Goal: Transaction & Acquisition: Purchase product/service

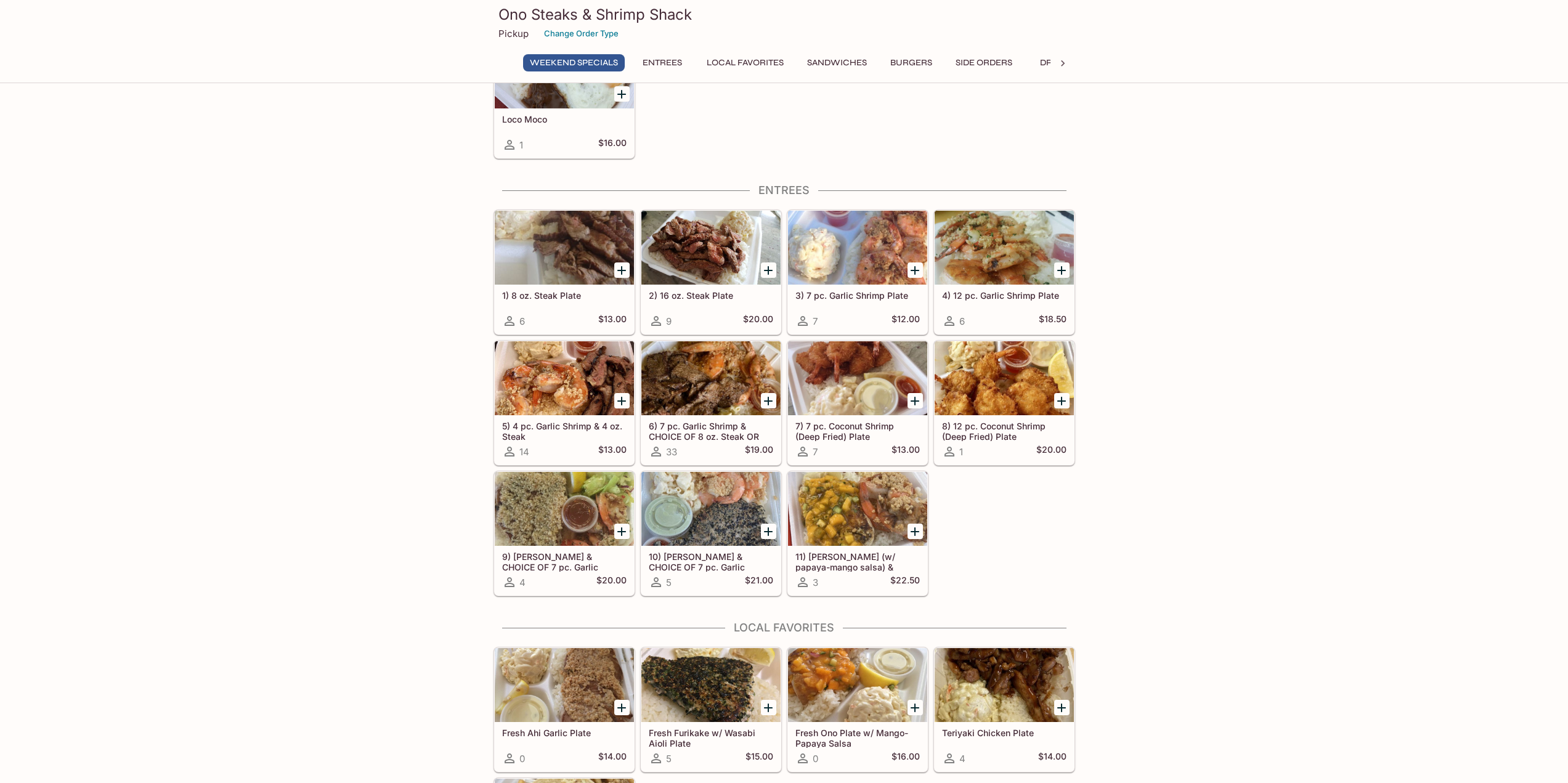
scroll to position [185, 0]
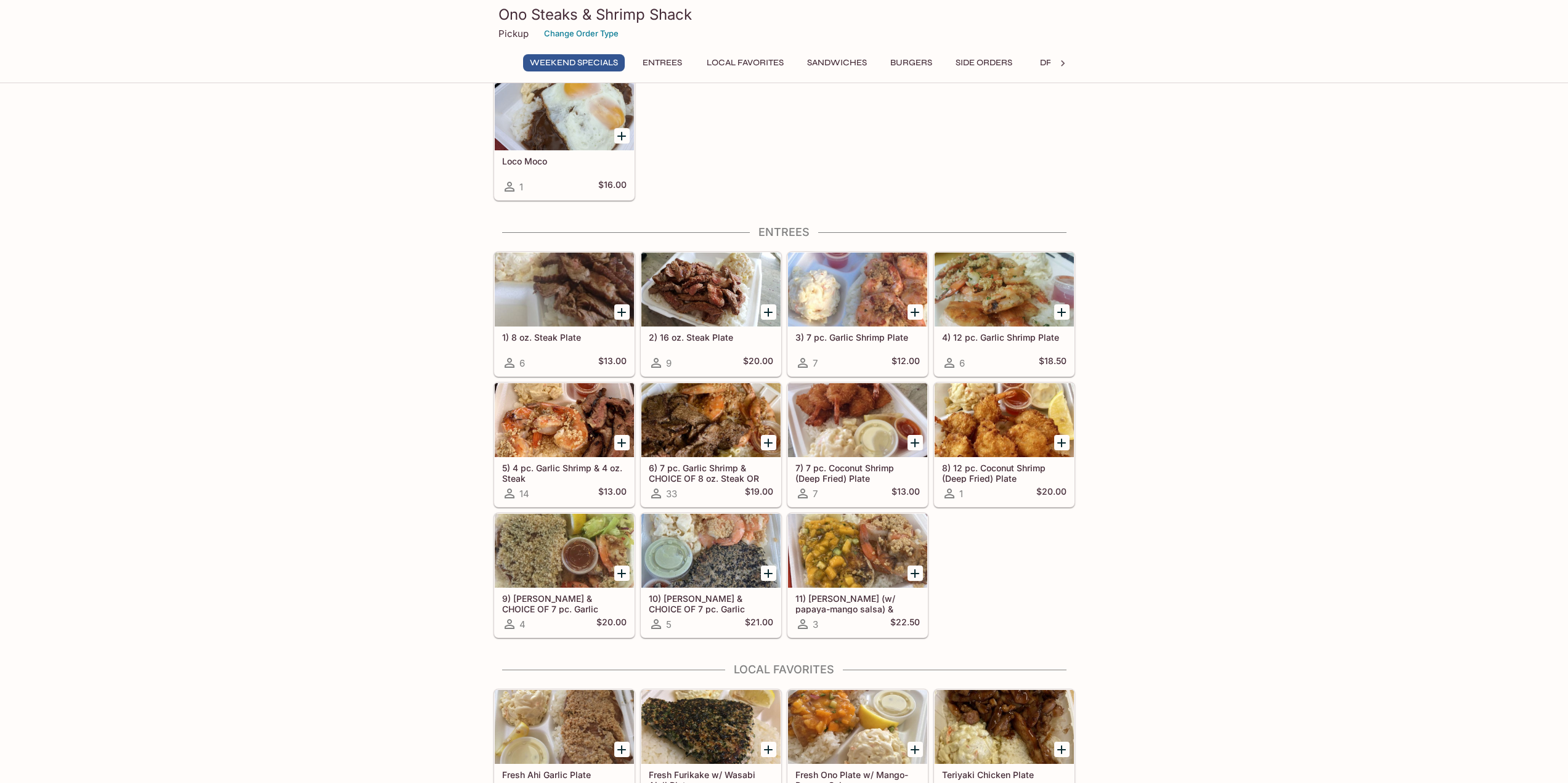
click at [852, 572] on div at bounding box center [857, 550] width 139 height 74
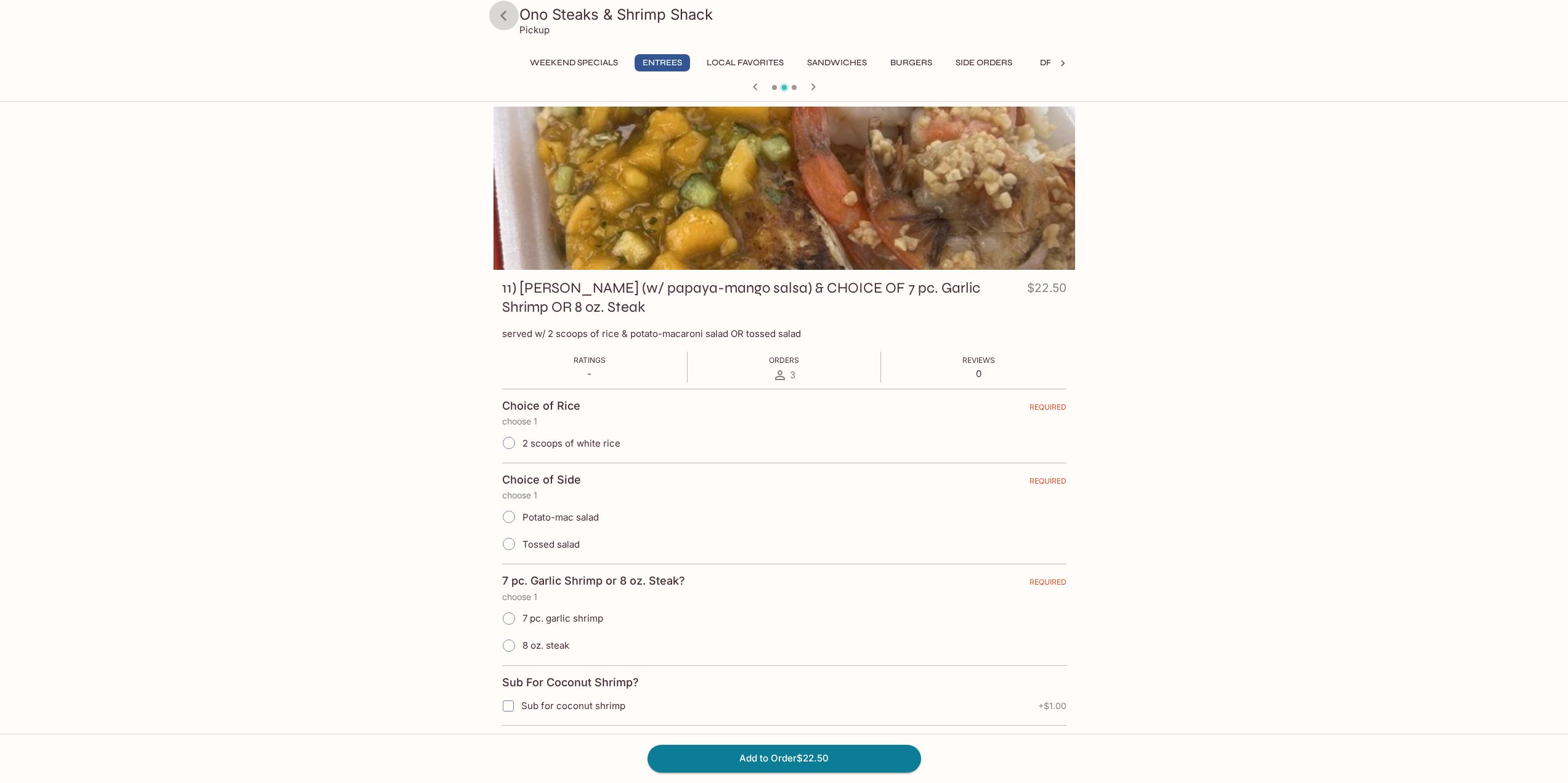
click at [506, 18] on icon at bounding box center [504, 15] width 22 height 22
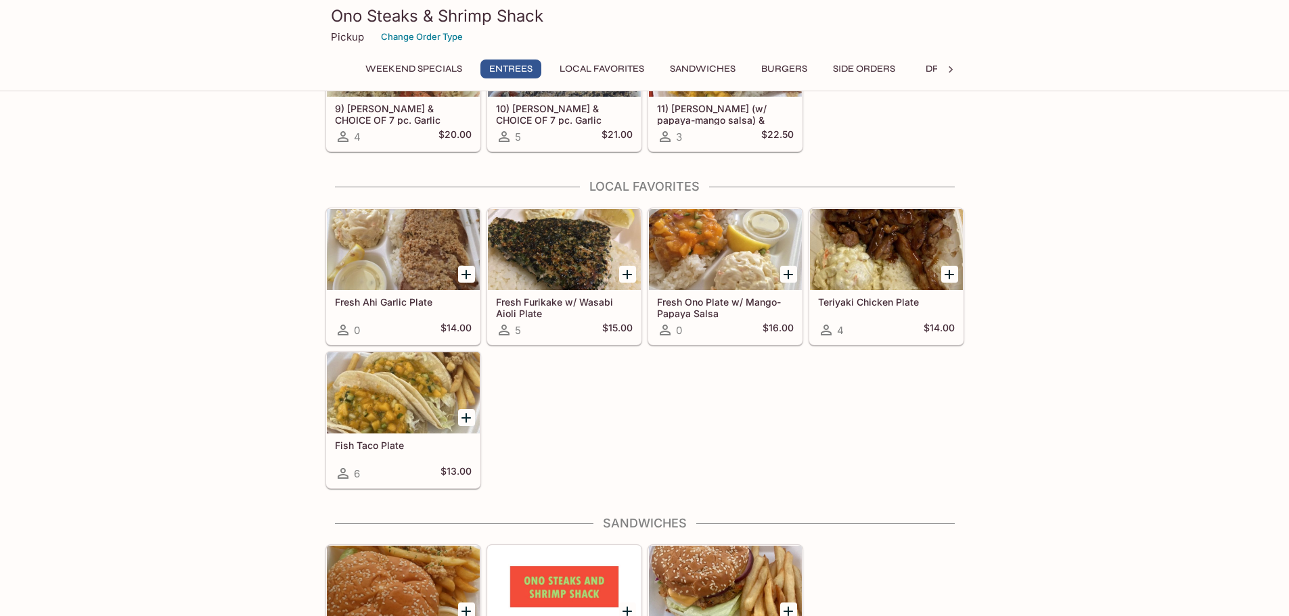
scroll to position [806, 0]
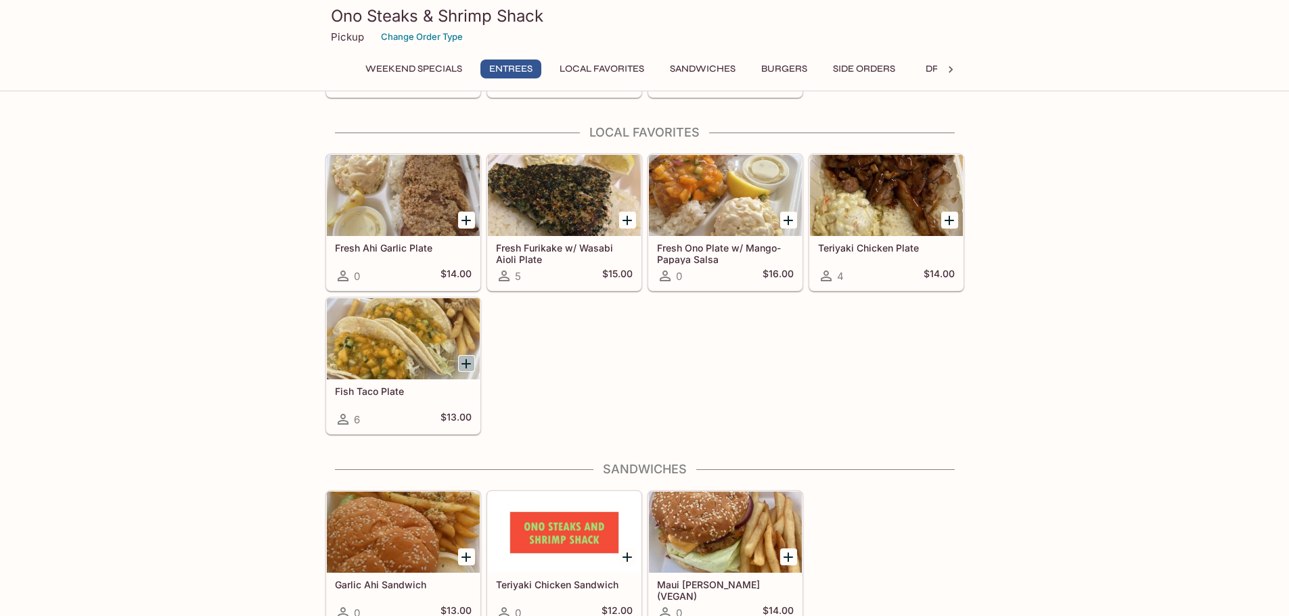
click at [466, 362] on icon "Add Fish Taco Plate" at bounding box center [465, 363] width 9 height 9
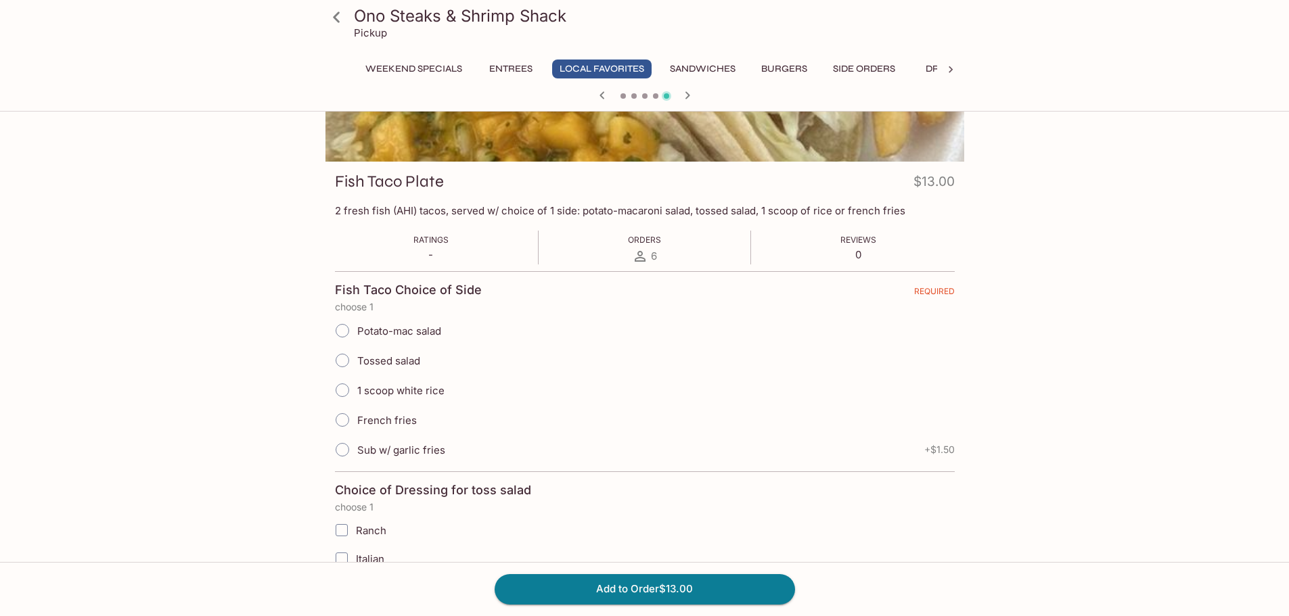
scroll to position [135, 0]
click at [399, 453] on span "Sub w/ garlic fries" at bounding box center [401, 449] width 88 height 13
click at [346, 451] on input "Sub w/ garlic fries" at bounding box center [342, 449] width 28 height 28
radio input "true"
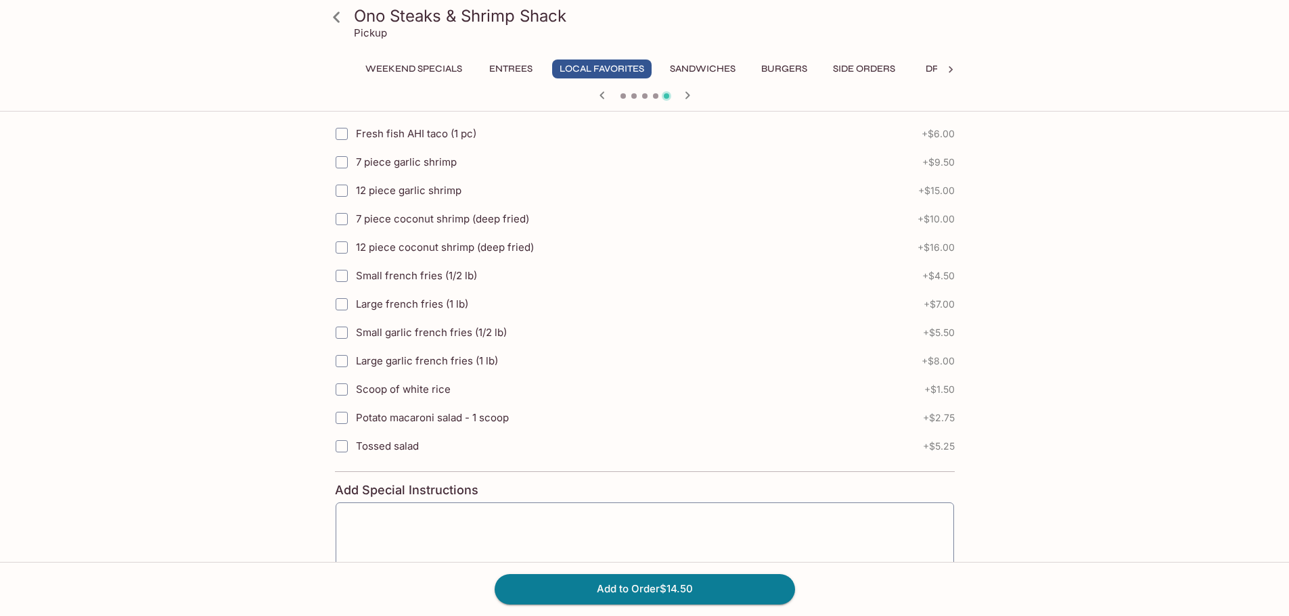
scroll to position [744, 0]
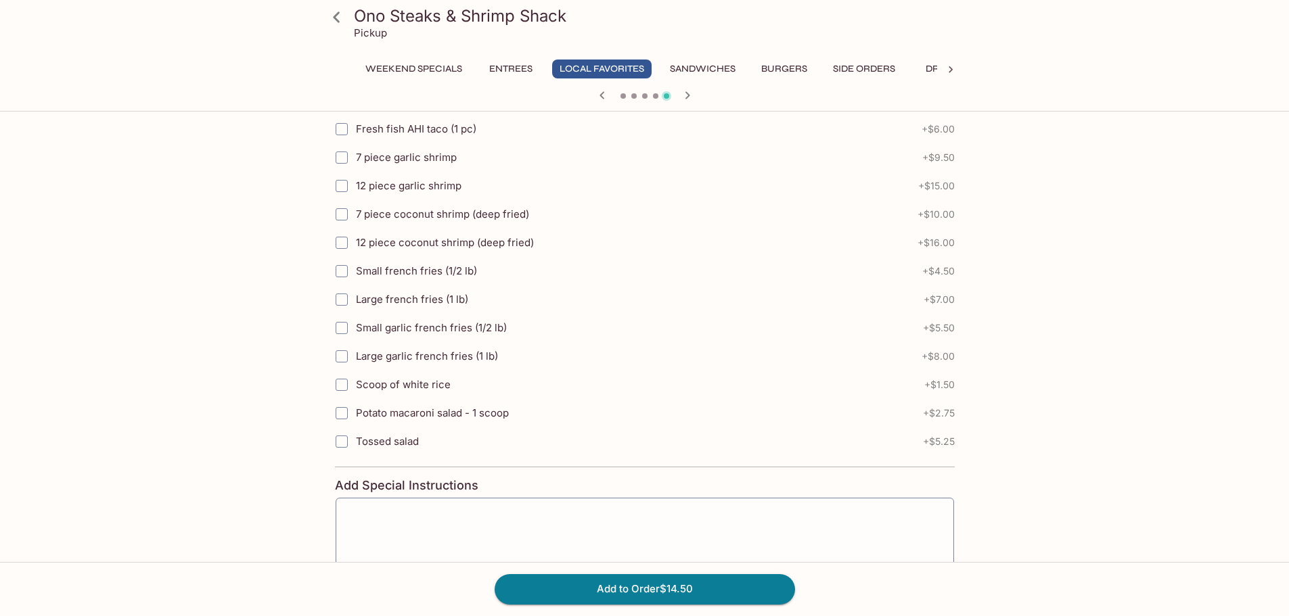
click at [342, 411] on input "Potato macaroni salad - 1 scoop" at bounding box center [341, 413] width 27 height 27
click at [343, 415] on input "Potato macaroni salad - 1 scoop" at bounding box center [341, 413] width 27 height 27
checkbox input "false"
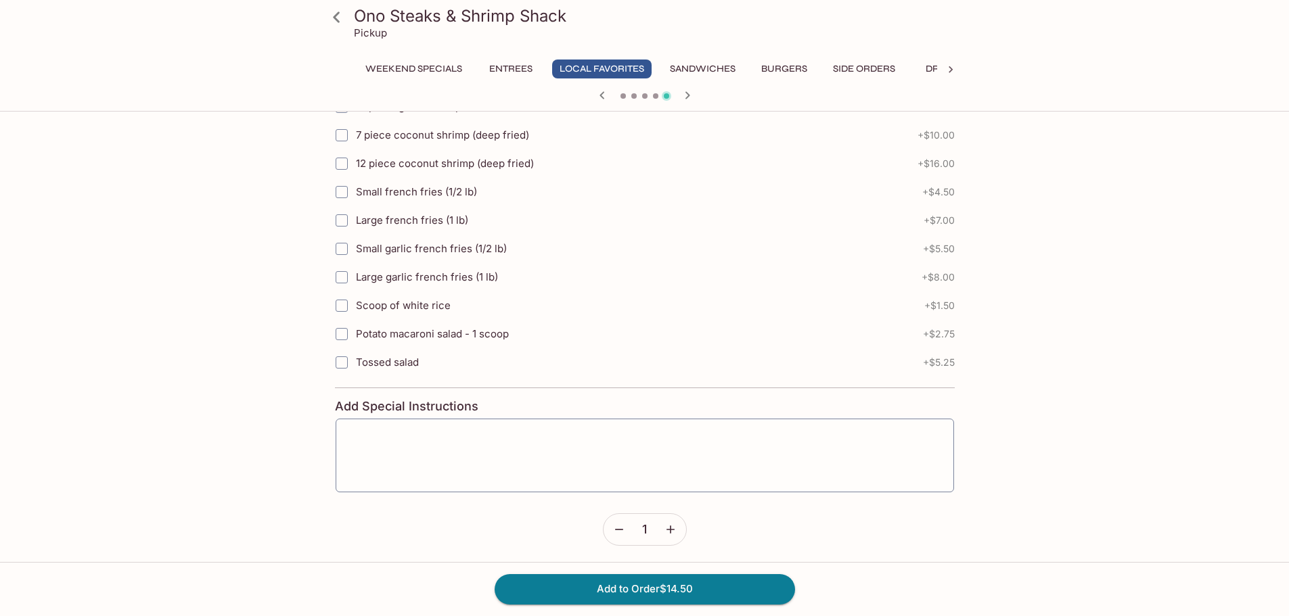
scroll to position [891, 0]
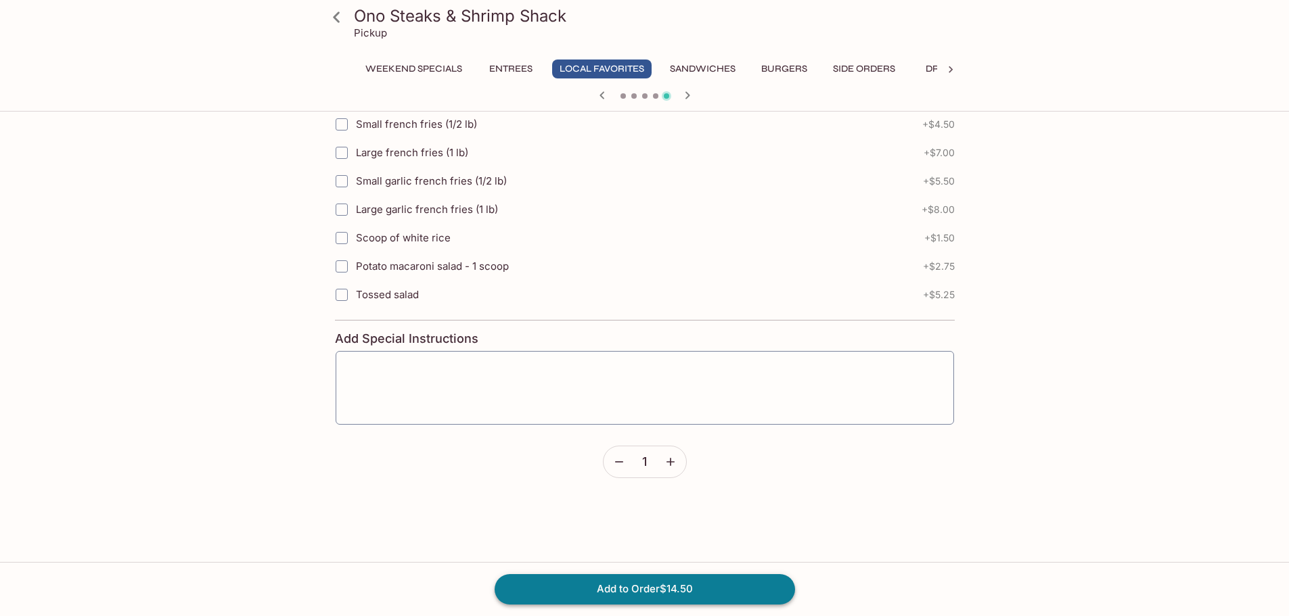
click at [584, 581] on button "Add to Order $14.50" at bounding box center [645, 589] width 300 height 30
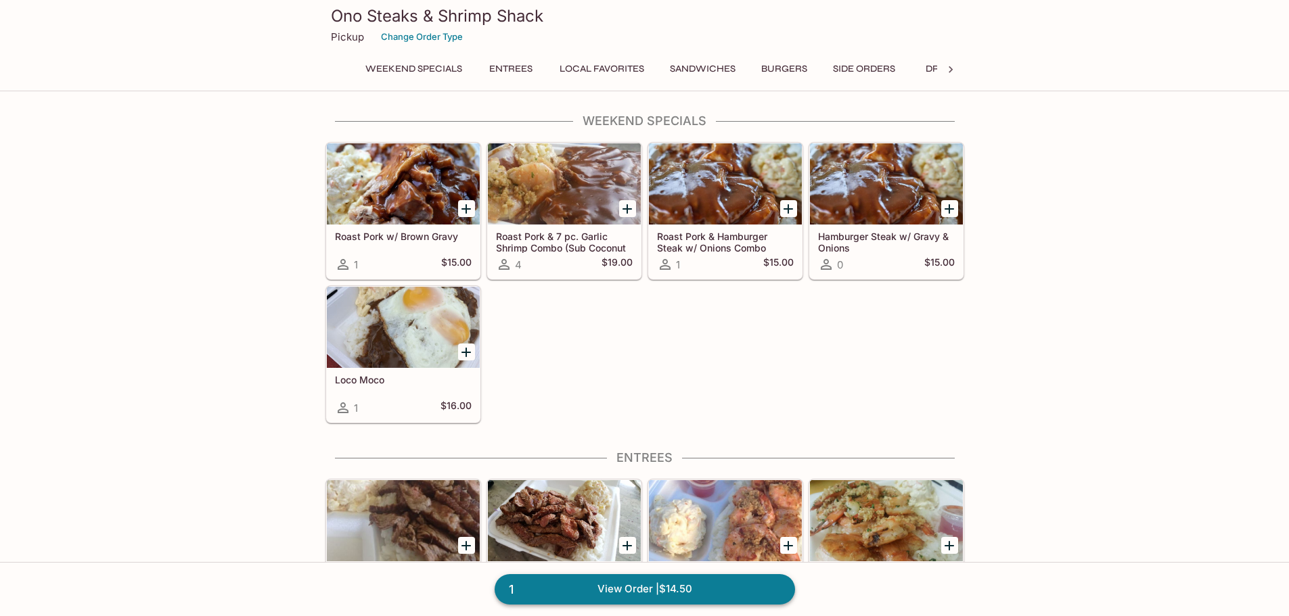
click at [651, 593] on link "1 View Order | $14.50" at bounding box center [645, 589] width 300 height 30
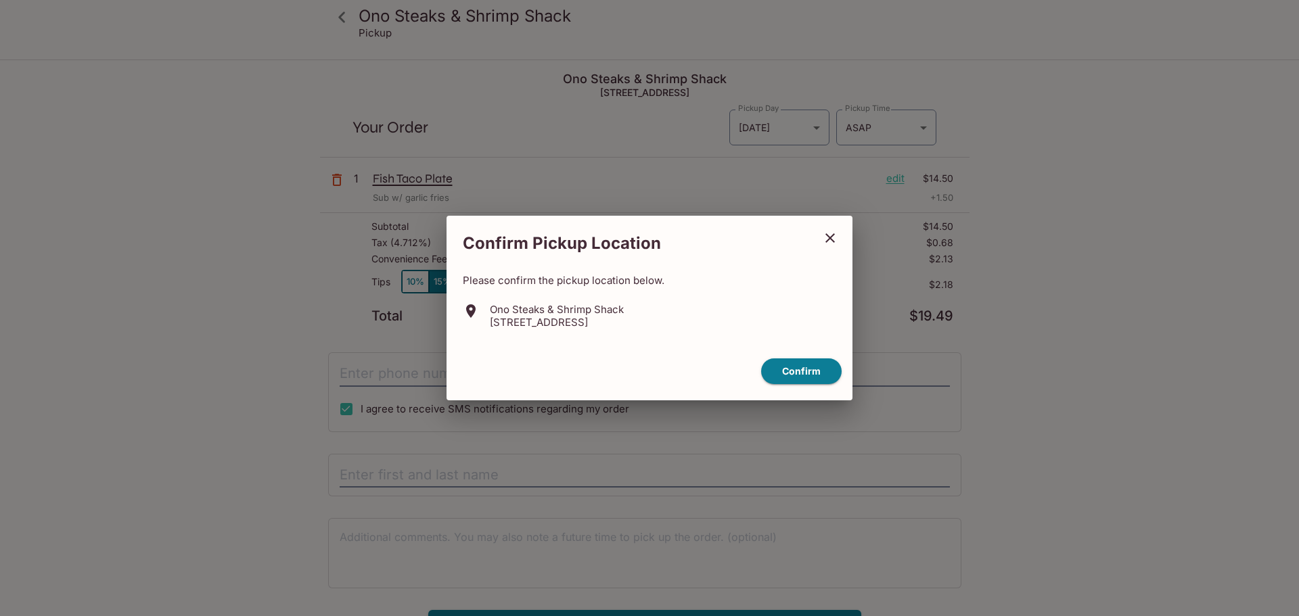
click at [830, 232] on icon "close" at bounding box center [830, 238] width 16 height 16
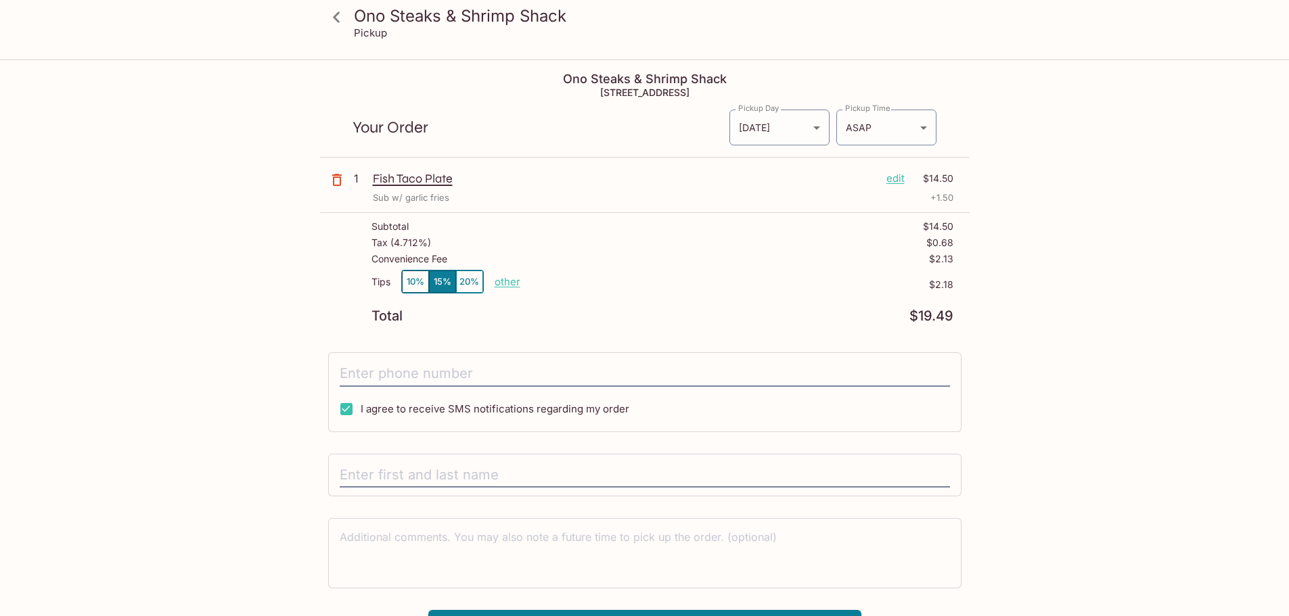
click at [505, 279] on p "other" at bounding box center [508, 281] width 26 height 13
drag, startPoint x: 564, startPoint y: 285, endPoint x: 629, endPoint y: 290, distance: 64.5
click at [629, 290] on div "Tips 10% 15% 20% Done 2.18 $2.18" at bounding box center [662, 290] width 582 height 40
type input "0.00"
click at [631, 292] on div "Tips 10% 15% 20% other $0.00" at bounding box center [662, 290] width 582 height 40
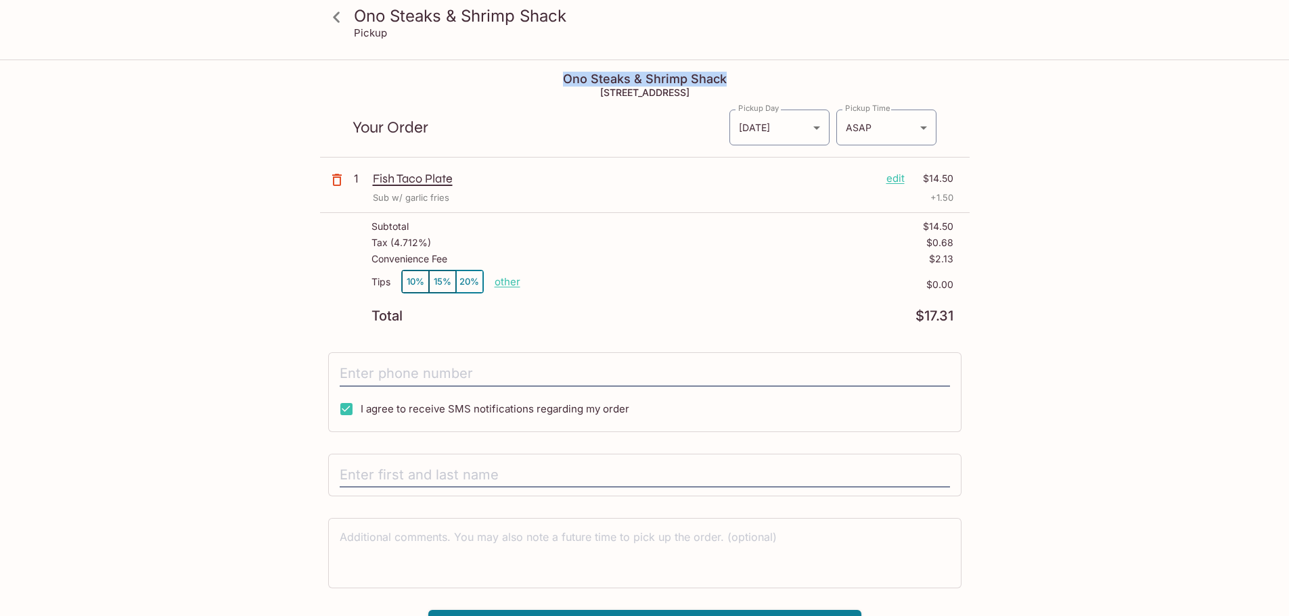
drag, startPoint x: 560, startPoint y: 80, endPoint x: 736, endPoint y: 77, distance: 175.9
click at [736, 77] on h4 "Ono Steaks & Shrimp Shack" at bounding box center [645, 79] width 650 height 15
click at [484, 110] on div "Your Order Pickup Day [DATE] [DATE] Pickup Day Pickup Time ASAP ASAP Pickup Time" at bounding box center [645, 122] width 650 height 70
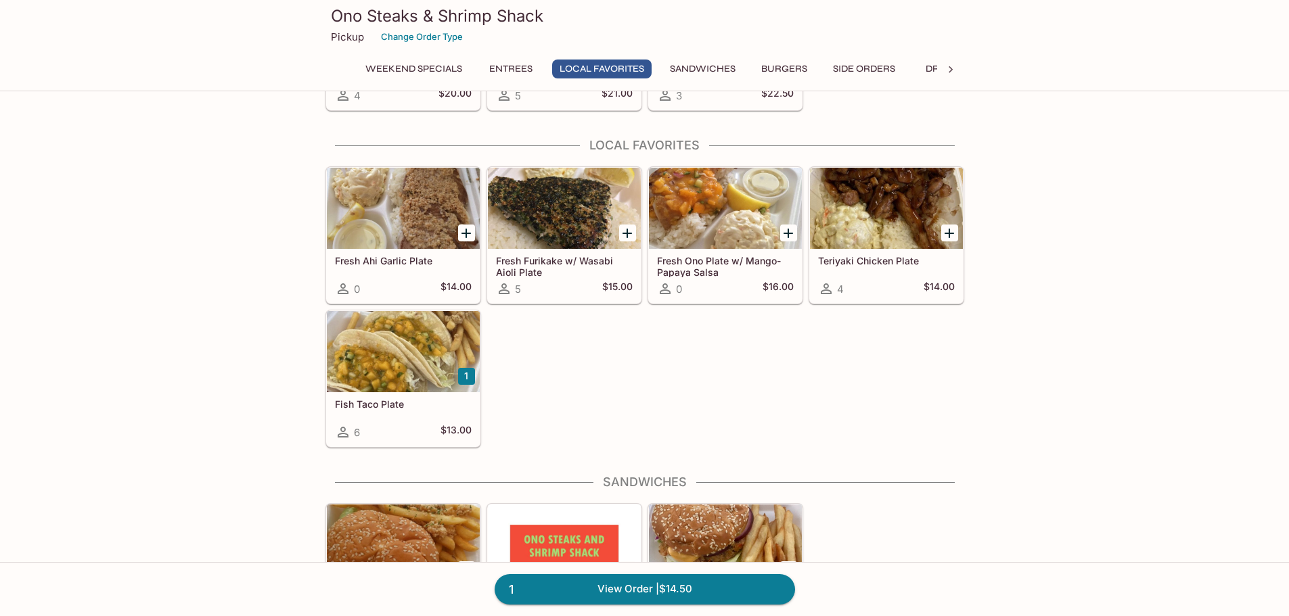
scroll to position [880, 0]
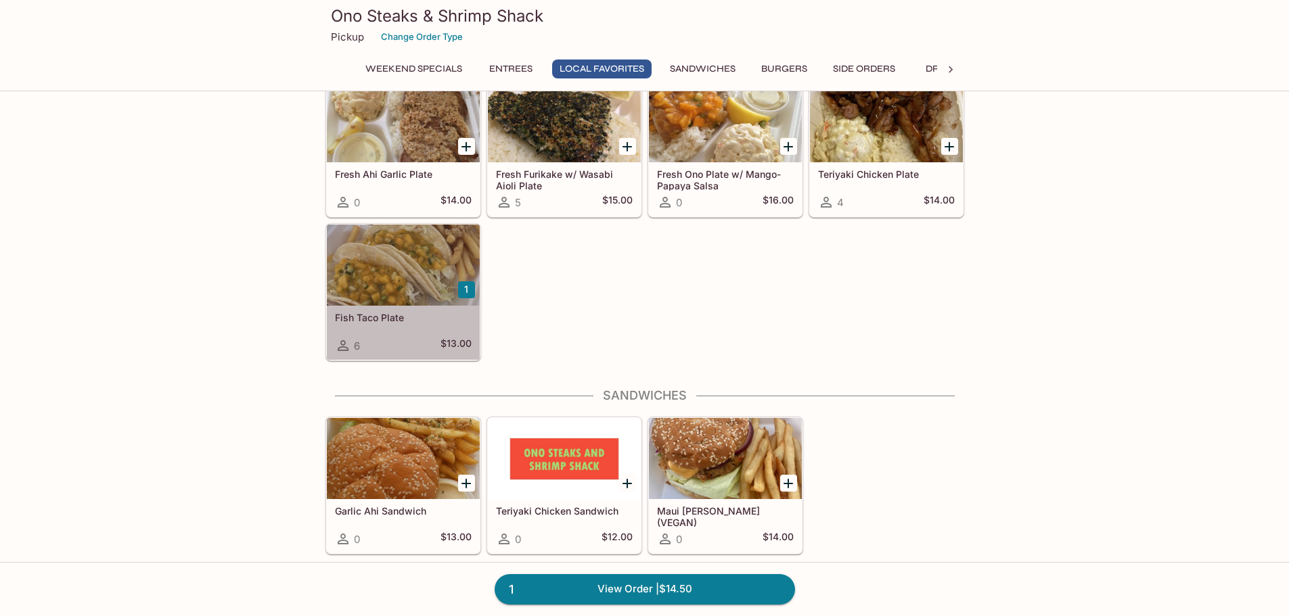
click at [420, 261] on div at bounding box center [403, 265] width 153 height 81
